Goal: Task Accomplishment & Management: Complete application form

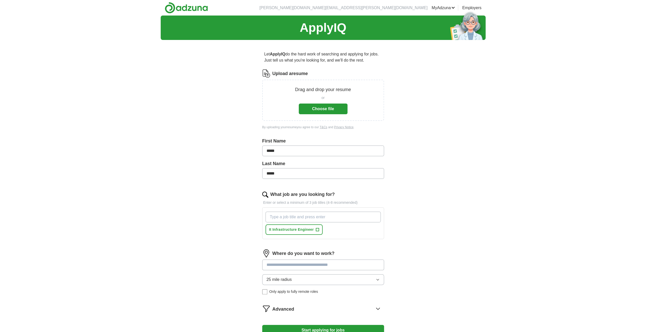
click at [324, 109] on button "Choose file" at bounding box center [323, 108] width 49 height 11
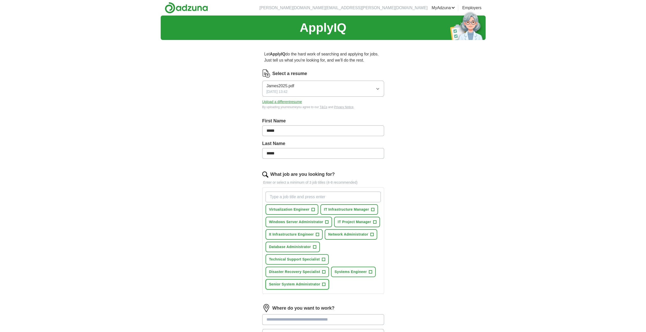
click at [324, 282] on span "+" at bounding box center [324, 284] width 3 height 4
click at [371, 270] on span "+" at bounding box center [370, 272] width 3 height 4
click at [326, 220] on span "+" at bounding box center [327, 222] width 3 height 4
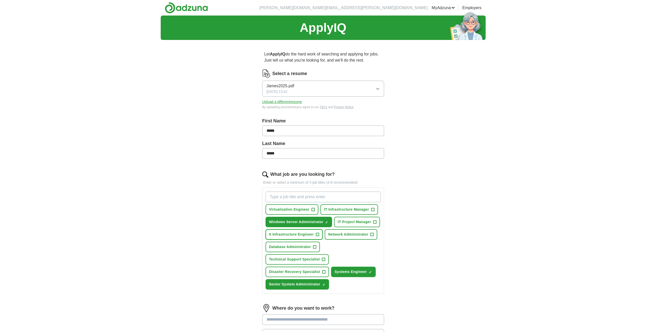
click at [317, 233] on span "+" at bounding box center [317, 234] width 3 height 4
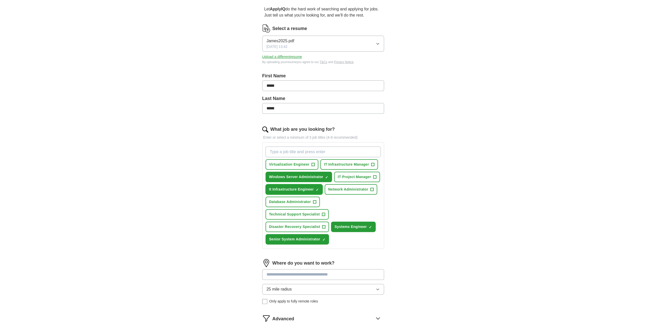
scroll to position [51, 0]
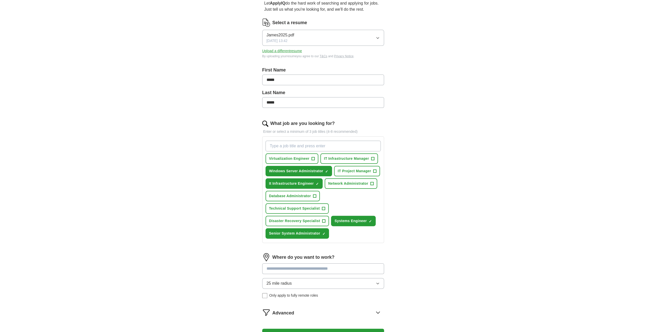
click at [287, 269] on input at bounding box center [323, 268] width 122 height 11
type input "*"
type input "***"
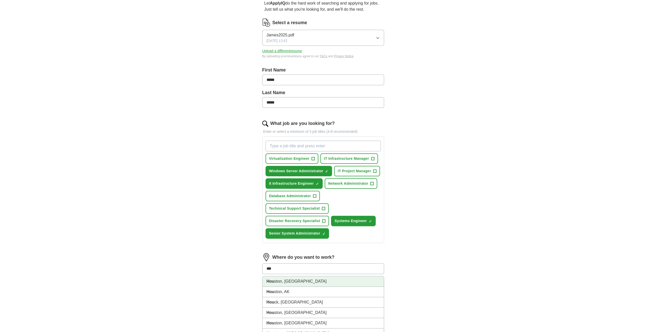
click at [282, 279] on li "Hou ston, [GEOGRAPHIC_DATA]" at bounding box center [323, 281] width 121 height 10
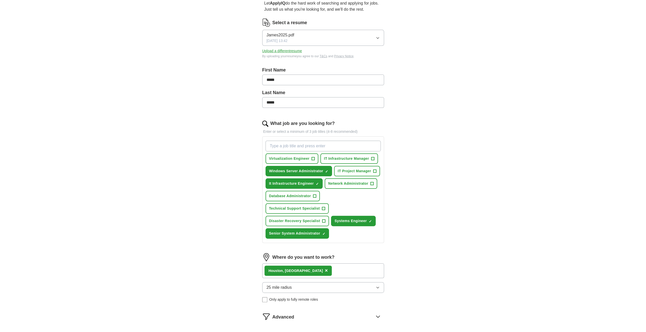
click at [379, 286] on icon "button" at bounding box center [378, 287] width 4 height 4
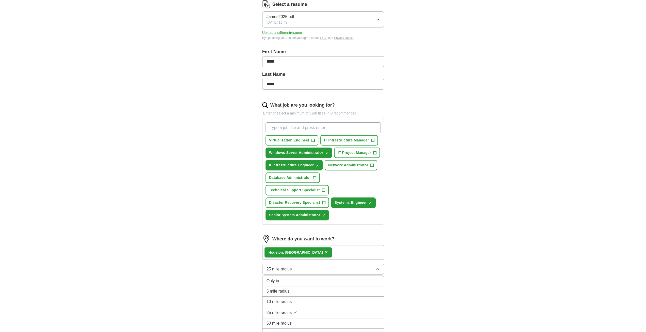
scroll to position [76, 0]
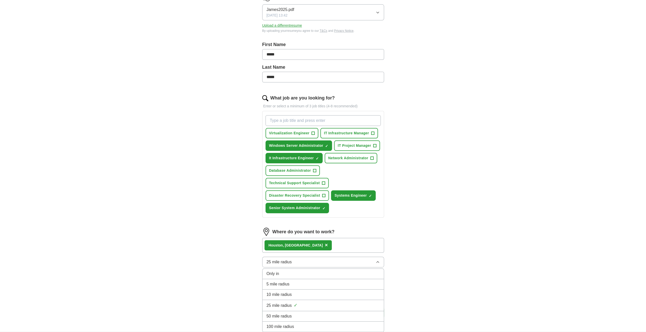
click at [380, 260] on button "25 mile radius" at bounding box center [323, 261] width 122 height 11
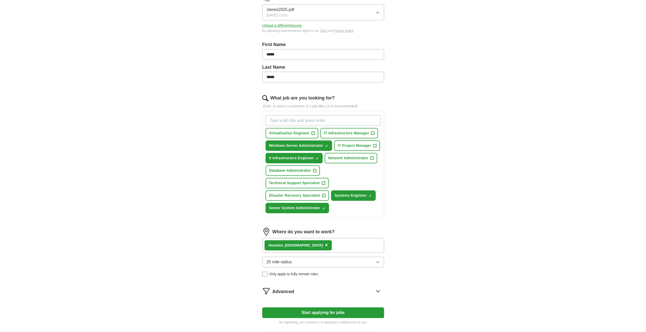
click at [379, 290] on icon at bounding box center [377, 291] width 3 height 2
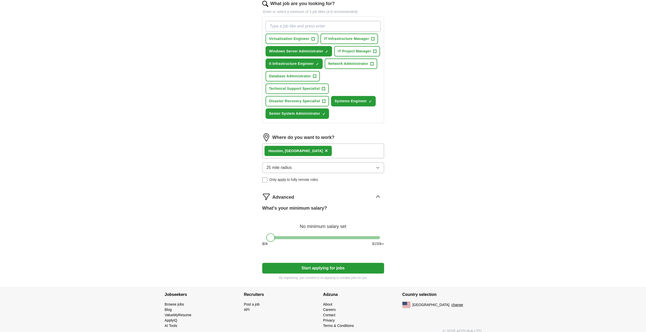
scroll to position [176, 0]
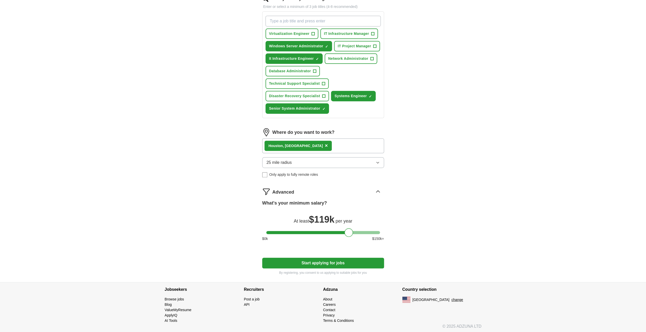
drag, startPoint x: 272, startPoint y: 233, endPoint x: 350, endPoint y: 233, distance: 78.0
click at [350, 233] on div at bounding box center [349, 232] width 9 height 9
click at [316, 261] on button "Start applying for jobs" at bounding box center [323, 262] width 122 height 11
select select "**"
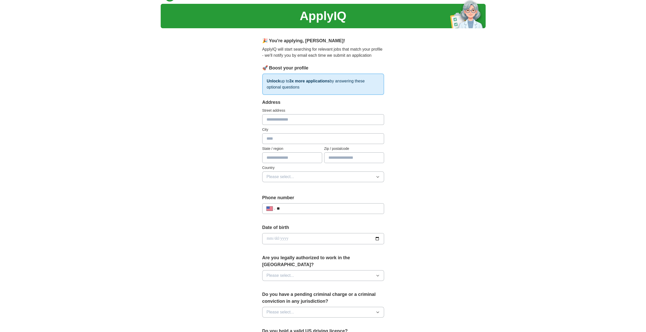
scroll to position [0, 0]
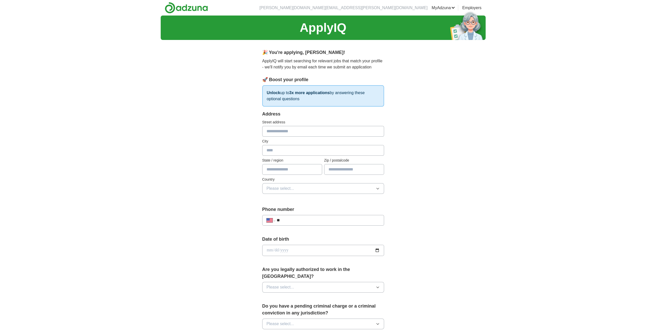
click at [287, 128] on input "text" at bounding box center [323, 131] width 122 height 11
type input "**********"
type input "**"
type input "*****"
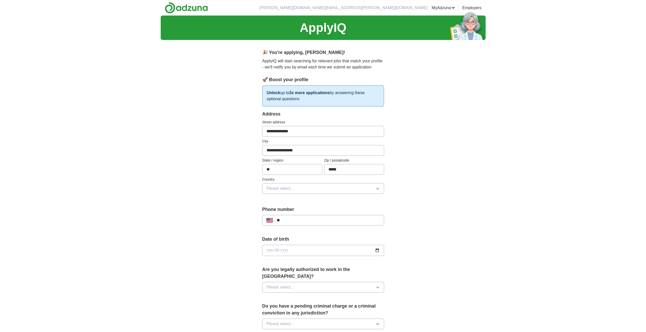
click at [284, 187] on span "Please select..." at bounding box center [281, 188] width 28 height 6
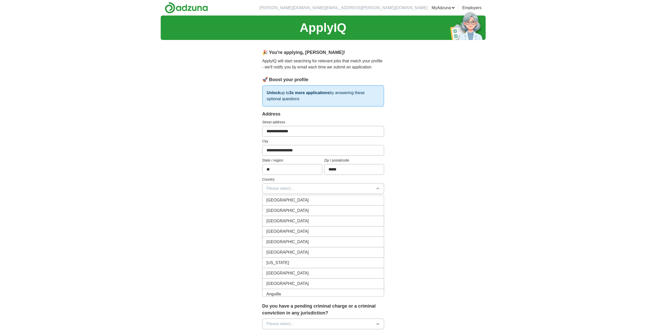
click at [287, 208] on span "[GEOGRAPHIC_DATA]" at bounding box center [288, 210] width 42 height 6
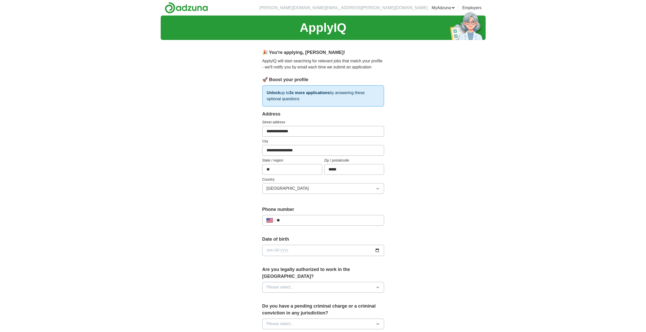
click at [306, 221] on input "**" at bounding box center [328, 220] width 103 height 6
type input "**********"
click at [377, 285] on icon "button" at bounding box center [378, 287] width 4 height 4
click at [302, 295] on div "Yes" at bounding box center [323, 298] width 113 height 6
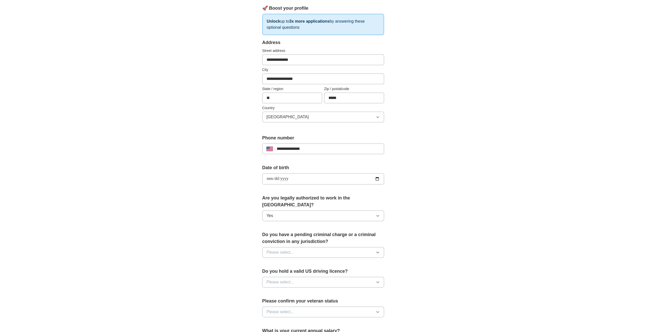
scroll to position [76, 0]
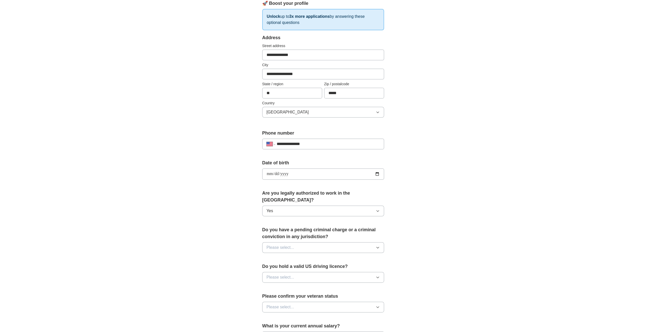
click at [380, 242] on button "Please select..." at bounding box center [323, 247] width 122 height 11
click at [273, 266] on div "No" at bounding box center [323, 269] width 113 height 6
click at [372, 272] on button "Please select..." at bounding box center [323, 277] width 122 height 11
click at [284, 286] on div "Yes" at bounding box center [323, 289] width 113 height 6
click at [325, 301] on button "Please select..." at bounding box center [323, 306] width 122 height 11
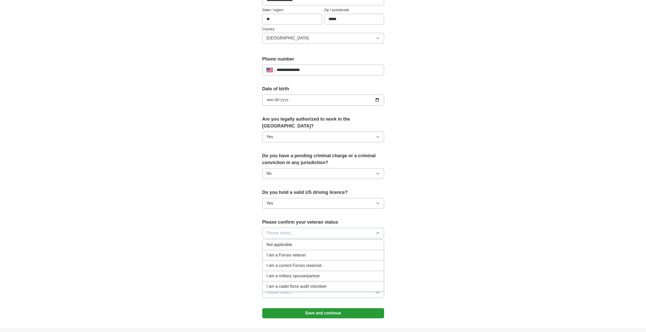
scroll to position [178, 0]
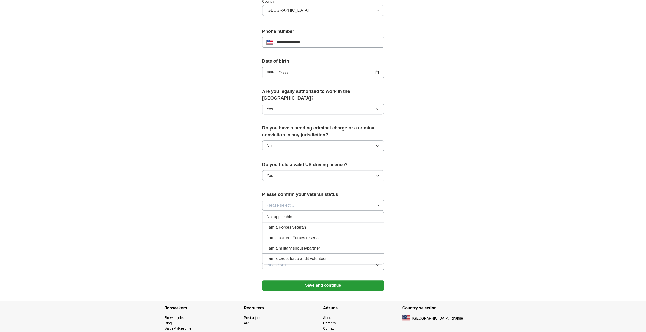
click at [286, 214] on span "Not applicable" at bounding box center [280, 217] width 26 height 6
click at [293, 229] on input "text" at bounding box center [323, 234] width 122 height 11
type input "**"
click at [338, 259] on button "Please select..." at bounding box center [323, 264] width 122 height 11
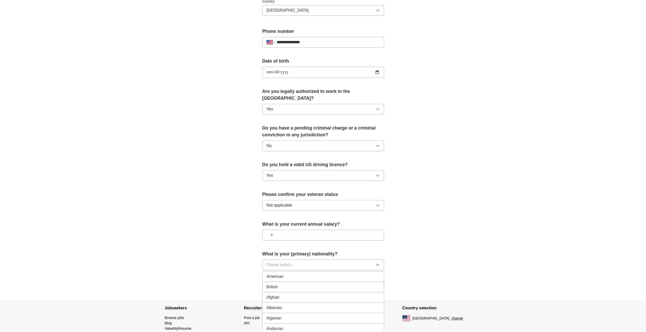
click at [282, 273] on span "American" at bounding box center [275, 276] width 17 height 6
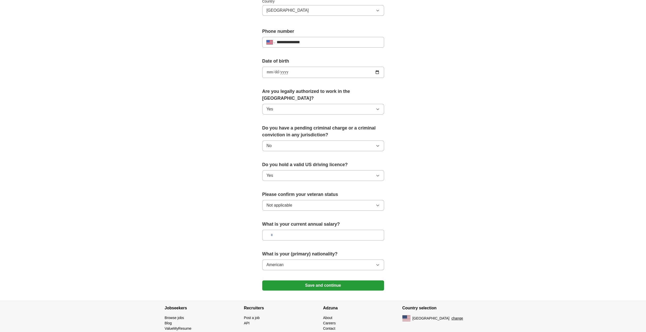
click at [317, 280] on button "Save and continue" at bounding box center [323, 285] width 122 height 10
